Goal: Navigation & Orientation: Go to known website

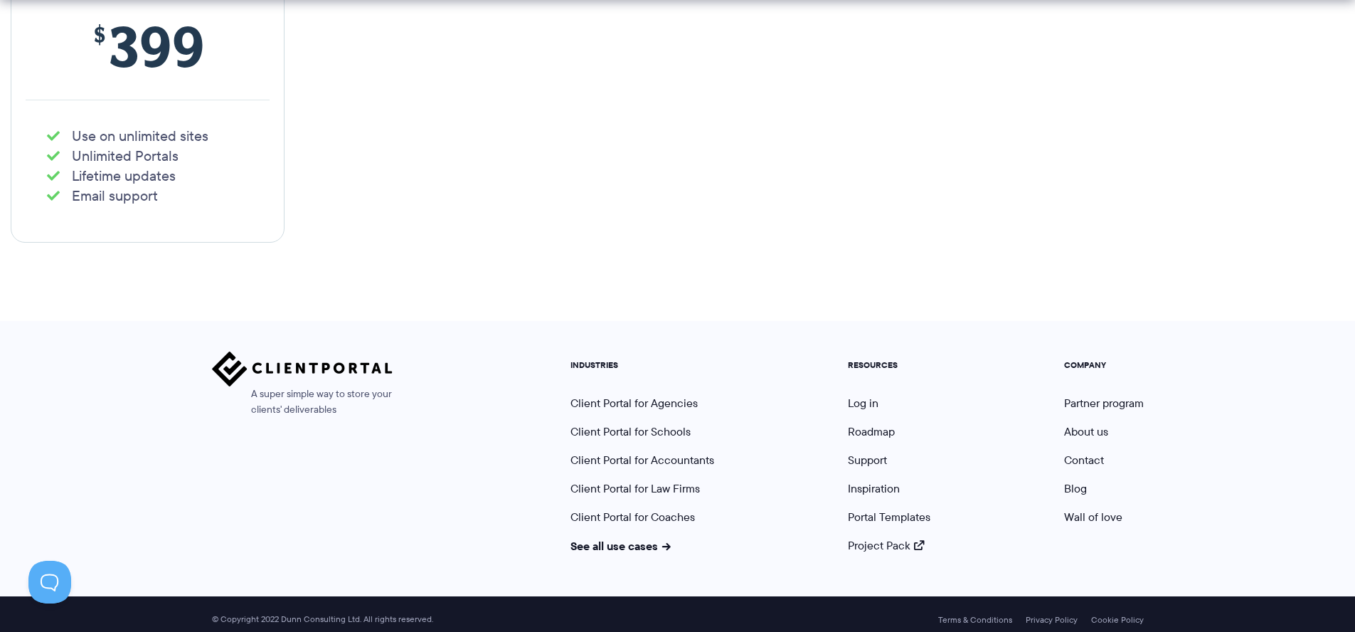
scroll to position [3101, 0]
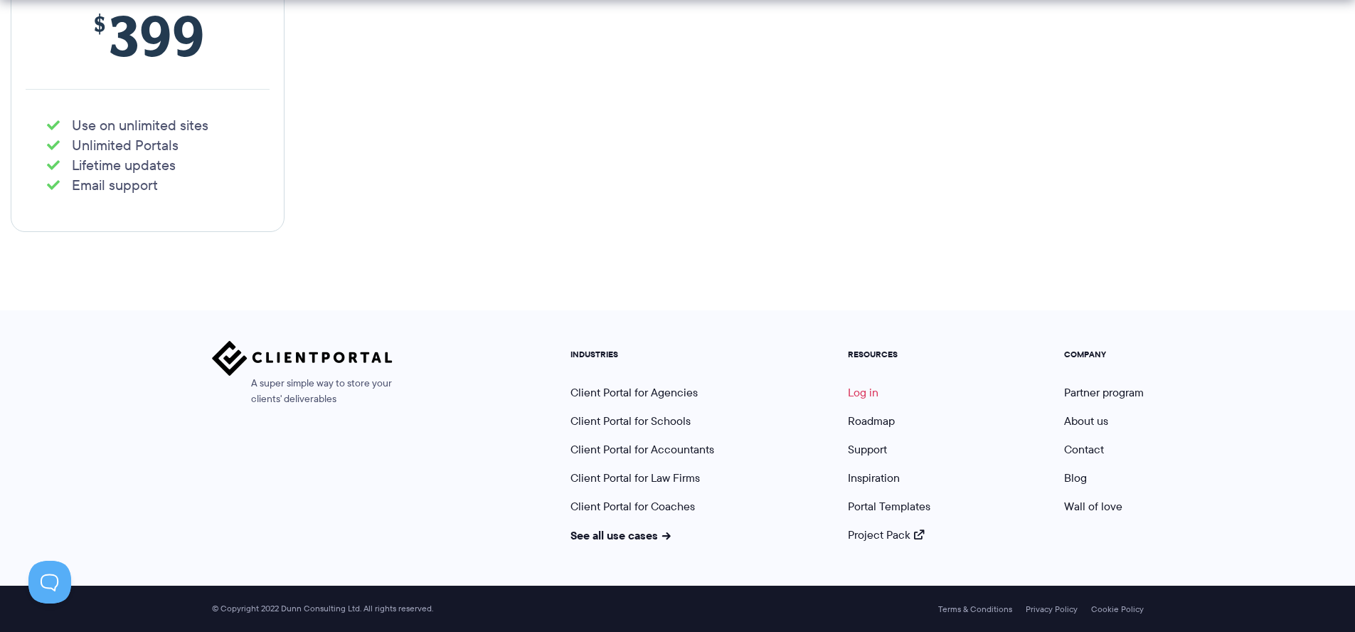
click at [856, 394] on link "Log in" at bounding box center [863, 392] width 31 height 16
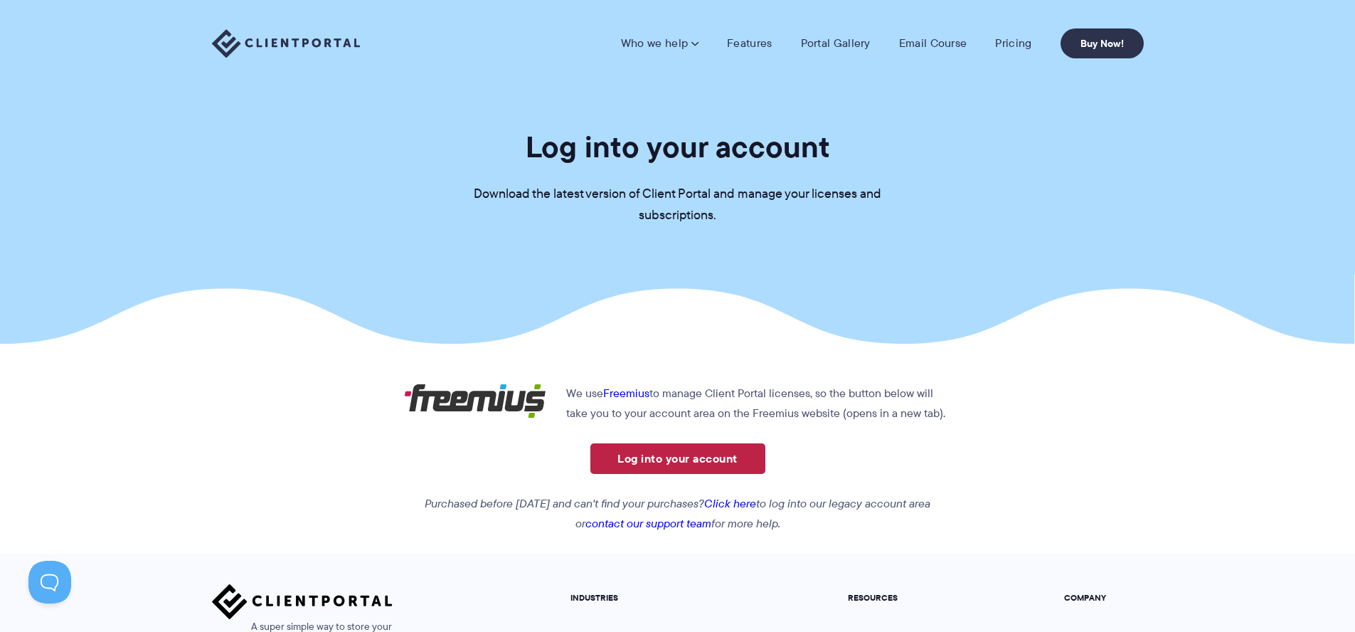
click at [684, 460] on link "Log into your account" at bounding box center [677, 458] width 175 height 31
